Goal: Information Seeking & Learning: Compare options

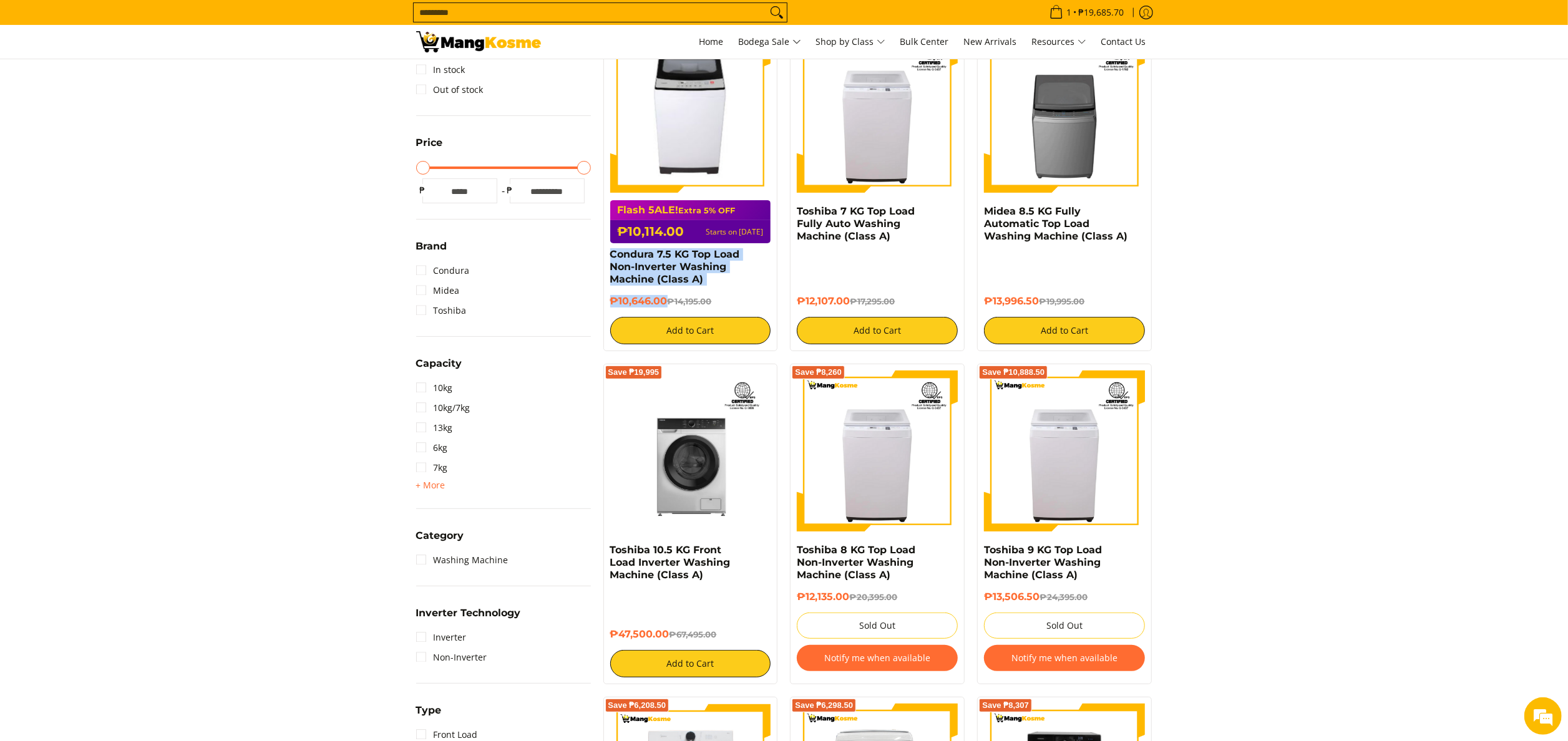
drag, startPoint x: 600, startPoint y: 256, endPoint x: 666, endPoint y: 303, distance: 81.0
click at [666, 303] on div "Save ₱3,549 Flash 5ALE! Extra 5% OFF ₱10,114.00 Starts on Aug 15 Condura 7.5 KG…" at bounding box center [691, 188] width 187 height 326
copy div "Condura 7.5 KG Top Load Non-Inverter Washing Machine (Class A) ₱10,646.00"
drag, startPoint x: 791, startPoint y: 210, endPoint x: 850, endPoint y: 300, distance: 107.6
click at [850, 300] on div "Save ₱5,188 Toshiba 7 KG Top Load Fully Auto Washing Machine (Class A) ₱12,107.…" at bounding box center [877, 188] width 175 height 326
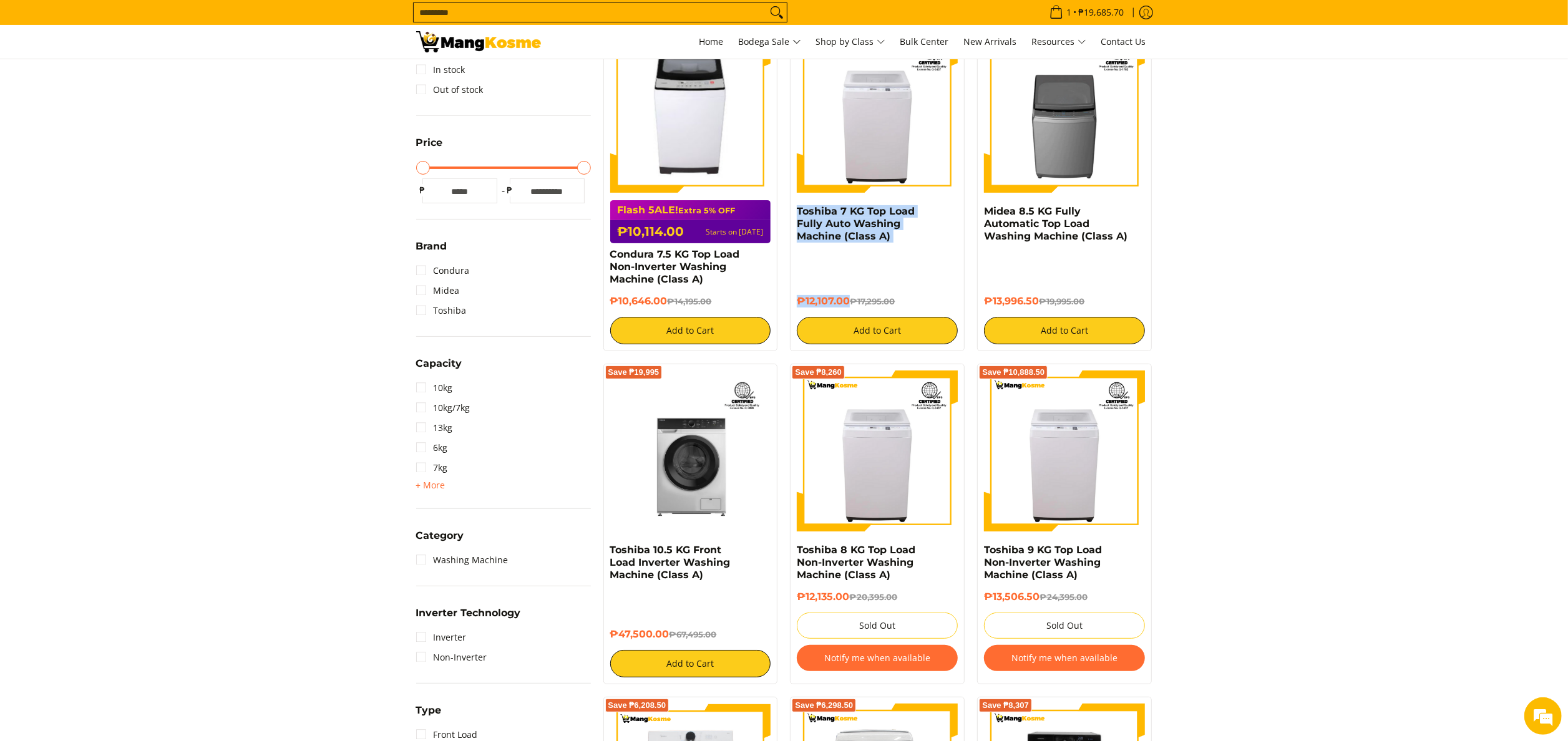
copy div "Toshiba 7 KG Top Load Fully Auto Washing Machine (Class A) ₱12,107.00"
copy div "Midea 8.5 KG Fully Automatic Top Load Washing Machine (Class A) ₱13,996.50"
drag, startPoint x: 979, startPoint y: 211, endPoint x: 1041, endPoint y: 300, distance: 108.5
click at [1041, 300] on div "Save ₱5,998.50 Midea 8.5 KG Fully Automatic Top Load Washing Machine (Class A) …" at bounding box center [1064, 188] width 175 height 326
copy div "Toshiba 10.5 KG Front Load Inverter Washing Machine (Class A) ₱47,500.00"
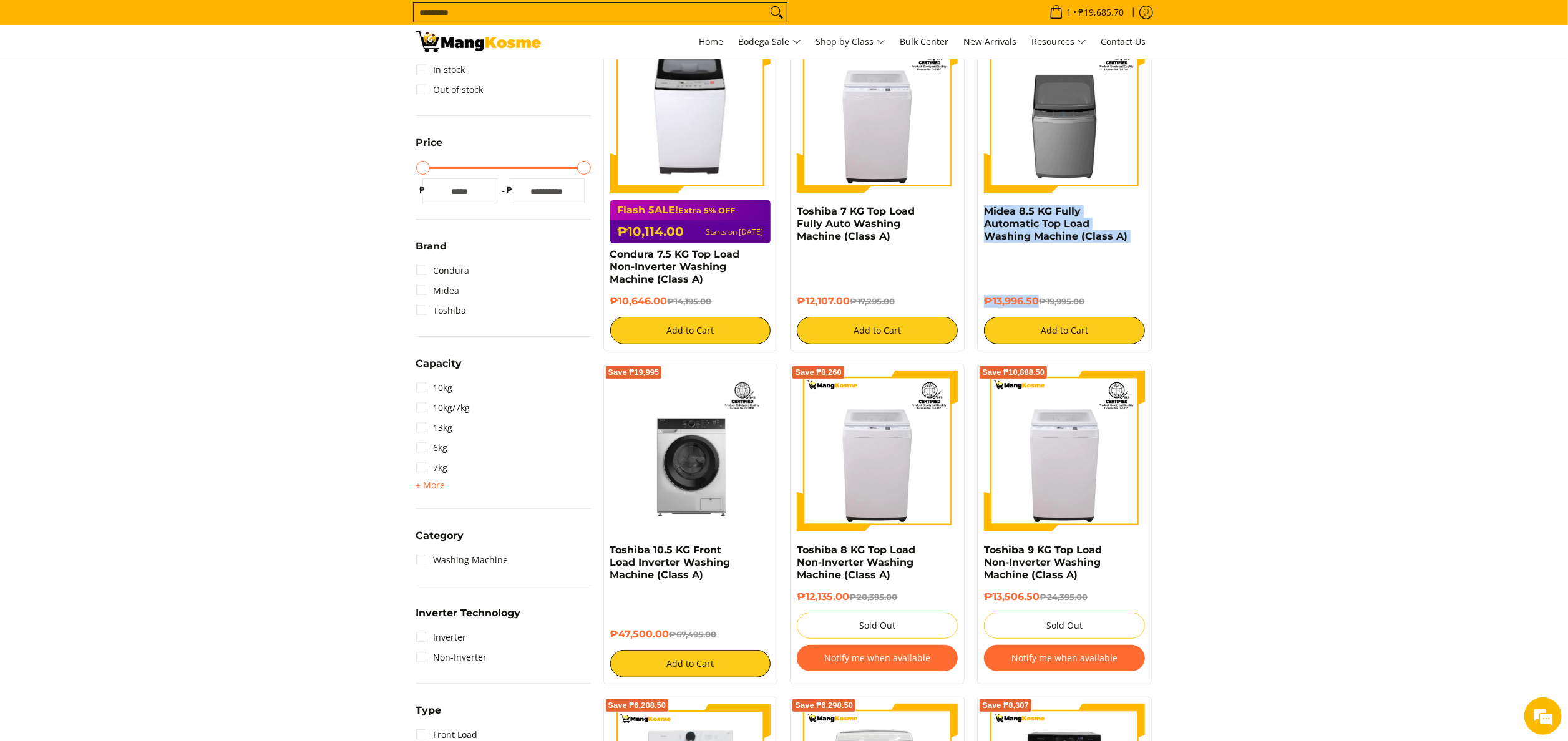
drag, startPoint x: 600, startPoint y: 552, endPoint x: 670, endPoint y: 635, distance: 108.6
click at [670, 635] on div "Save ₱19,995 Toshiba 10.5 KG Front Load Inverter Washing Machine (Class A) ₱47,…" at bounding box center [691, 524] width 187 height 321
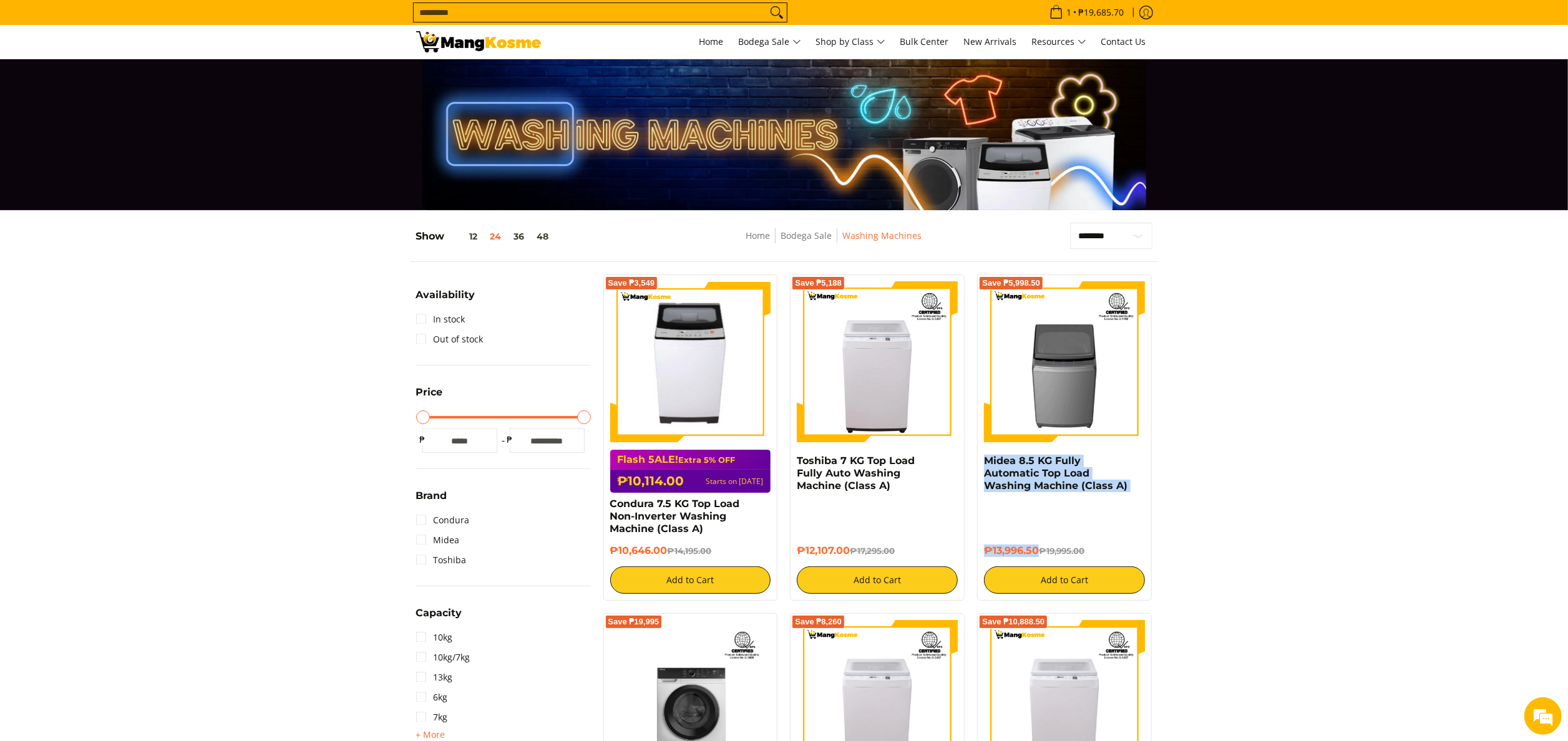
click at [445, 31] on img at bounding box center [478, 42] width 125 height 21
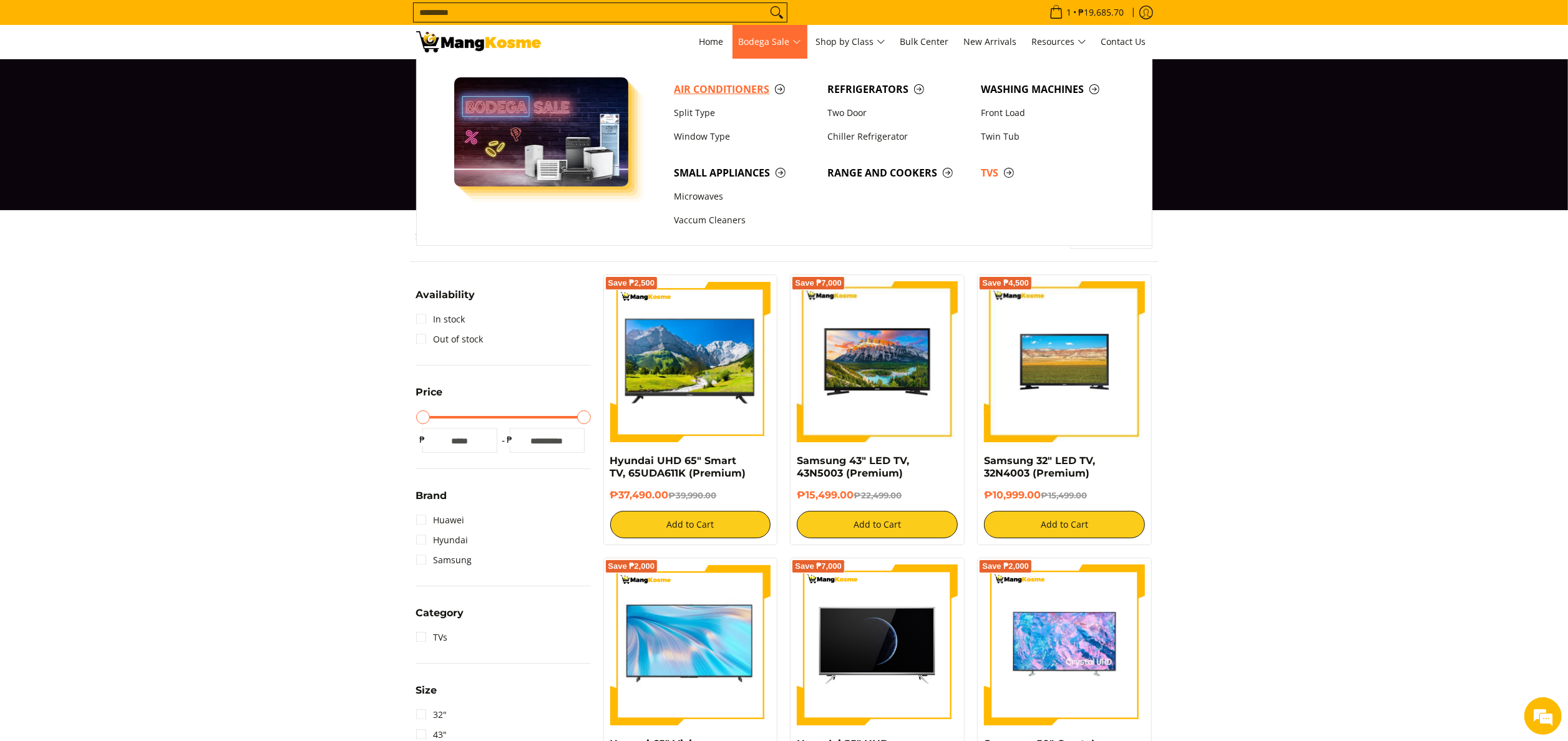
click at [743, 95] on span "Air Conditioners" at bounding box center [743, 90] width 141 height 16
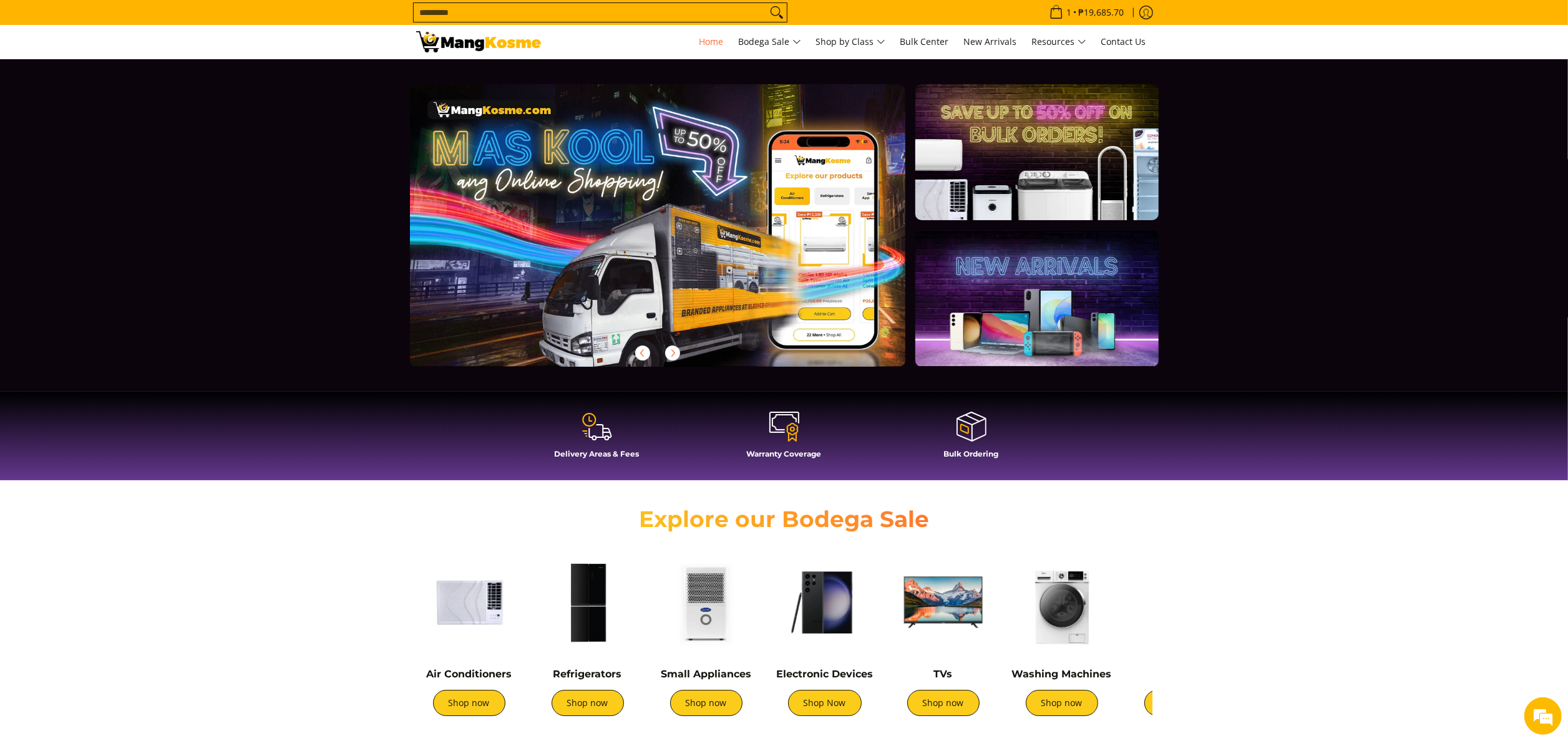
click at [579, 620] on img at bounding box center [588, 603] width 106 height 106
